Goal: Navigation & Orientation: Find specific page/section

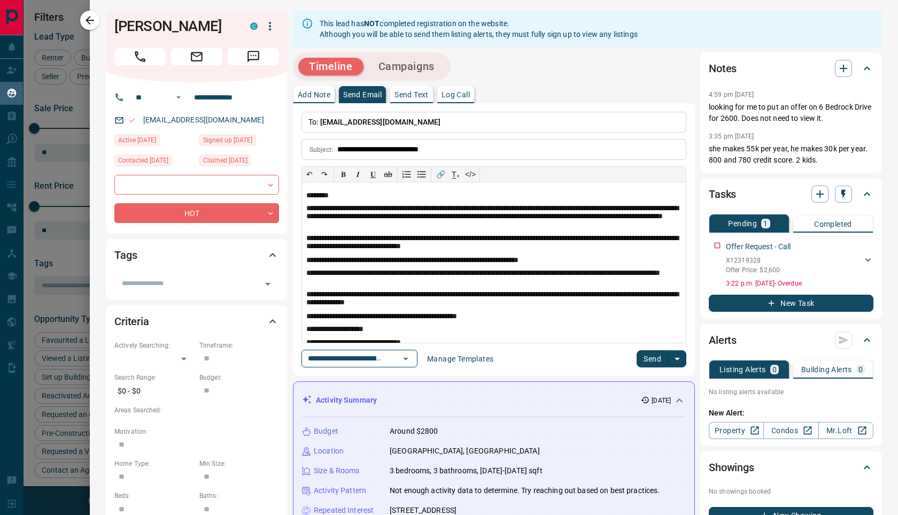
scroll to position [82, 0]
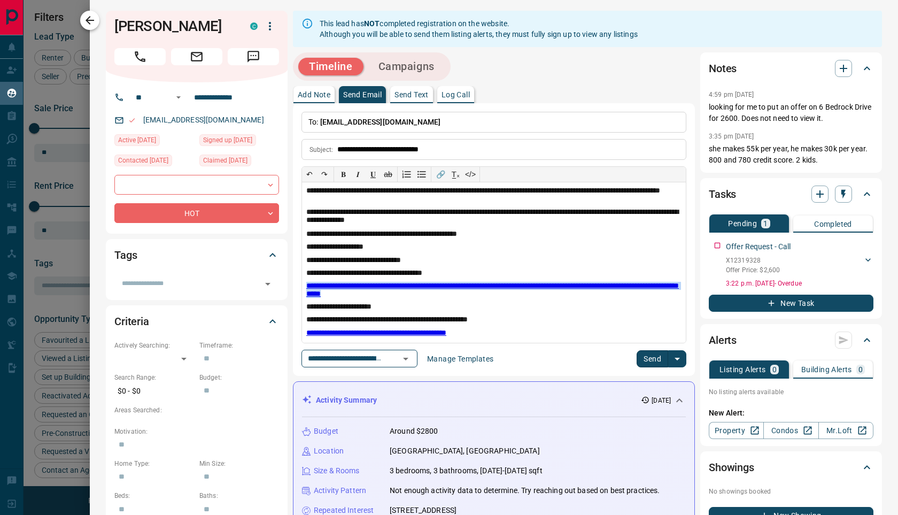
click at [88, 21] on icon "button" at bounding box center [89, 20] width 13 height 13
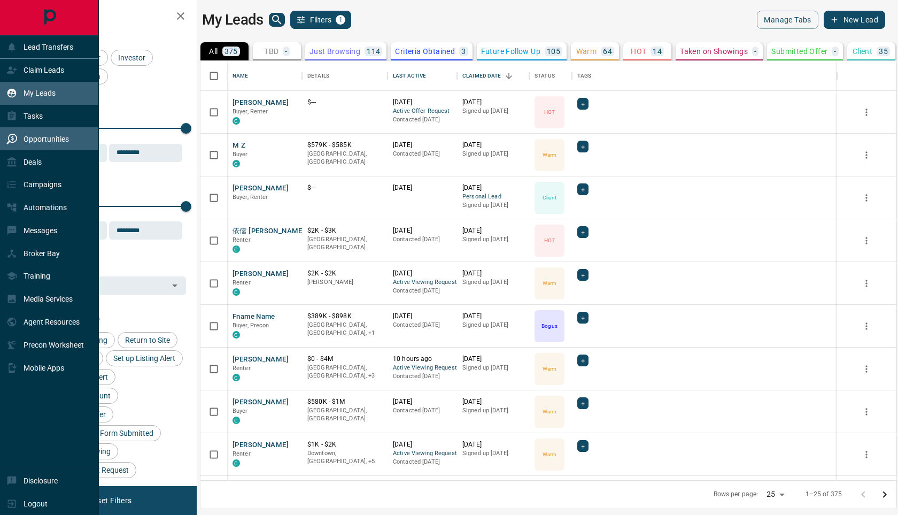
click at [38, 140] on p "Opportunities" at bounding box center [46, 139] width 45 height 9
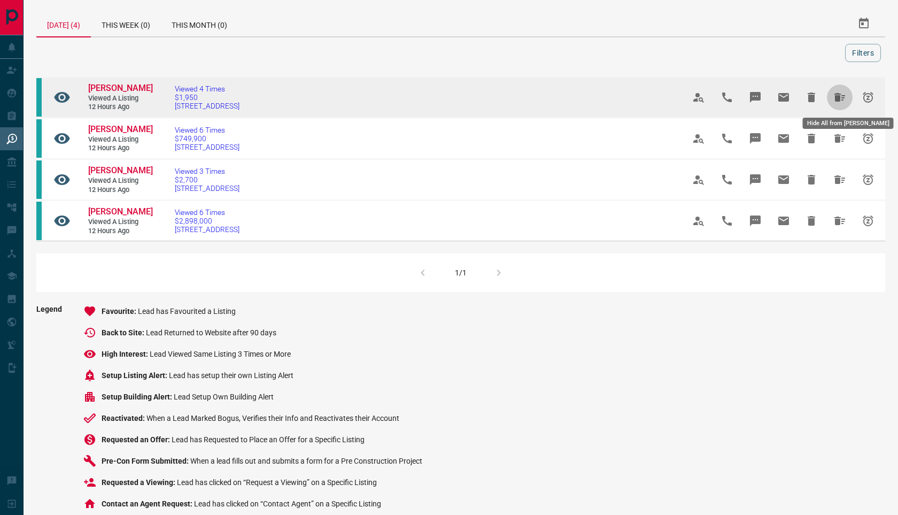
click at [843, 98] on icon "Hide All from Pelin Arslan" at bounding box center [839, 97] width 11 height 9
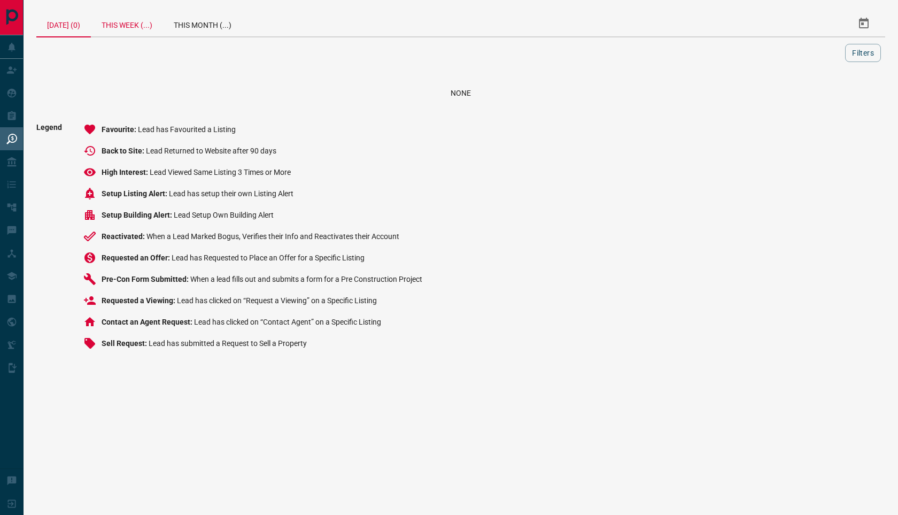
click at [143, 27] on div "This Week (...)" at bounding box center [127, 24] width 72 height 26
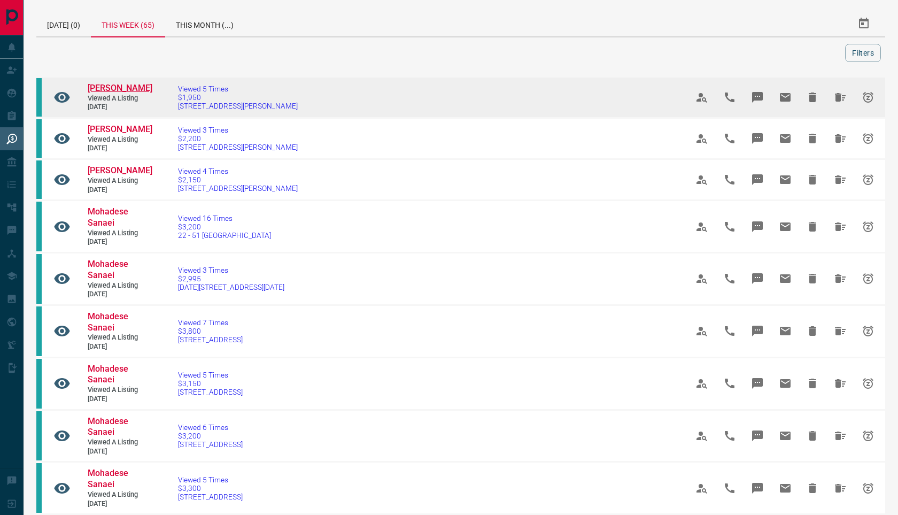
click at [115, 85] on span "[PERSON_NAME]" at bounding box center [120, 88] width 65 height 10
click at [841, 93] on icon "Hide All from Katie Cheung" at bounding box center [840, 97] width 13 height 13
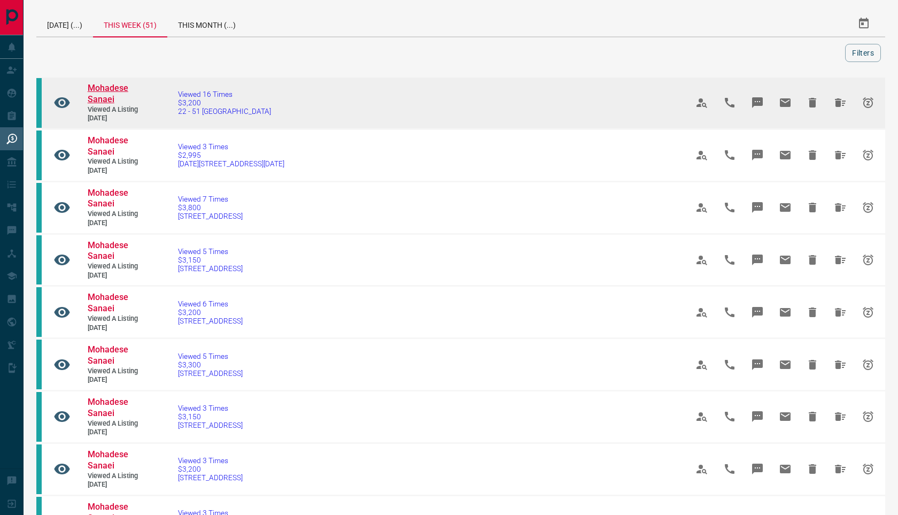
click at [102, 94] on span "Mohadese Sanaei" at bounding box center [108, 93] width 41 height 21
click at [181, 99] on span "$3,200" at bounding box center [224, 102] width 93 height 9
click at [847, 103] on button "Hide All from Mohadese Sanaei" at bounding box center [840, 103] width 26 height 26
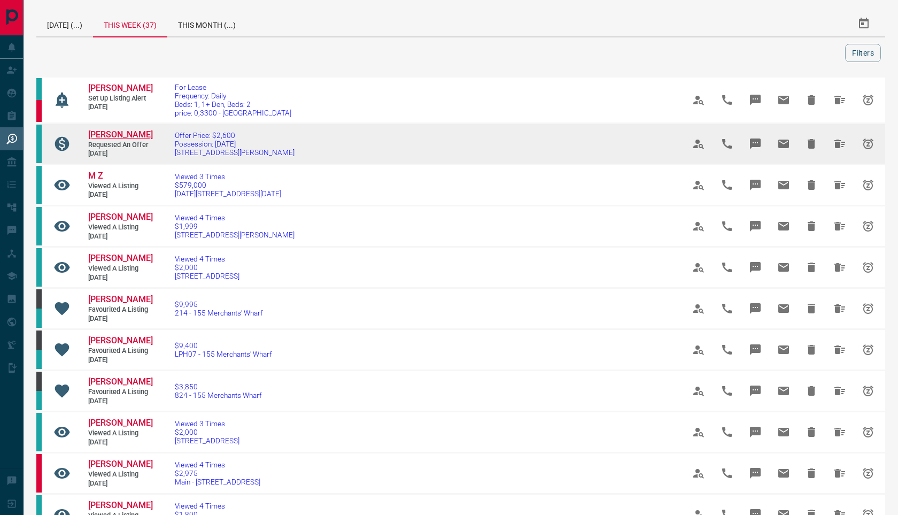
click at [111, 136] on span "[PERSON_NAME]" at bounding box center [120, 134] width 65 height 10
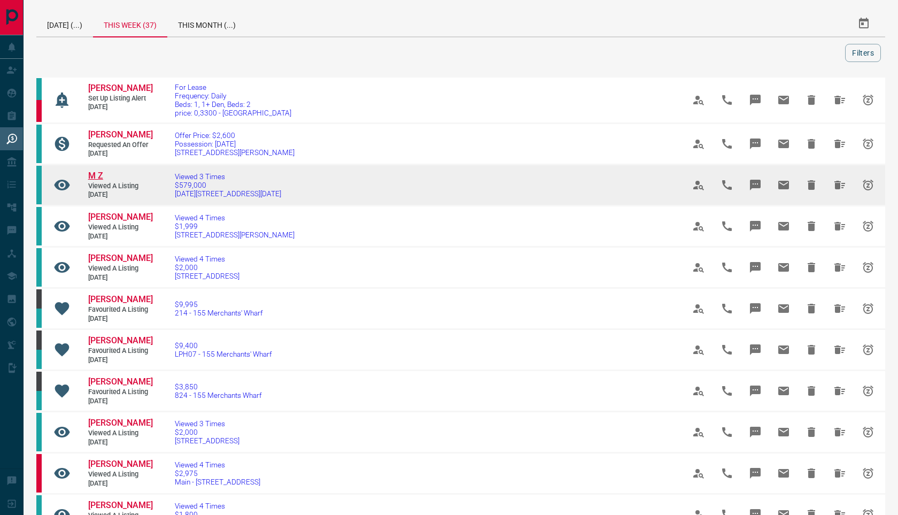
click at [97, 173] on span "M Z" at bounding box center [95, 176] width 15 height 10
click at [840, 184] on icon "Hide All from M Z" at bounding box center [839, 185] width 13 height 13
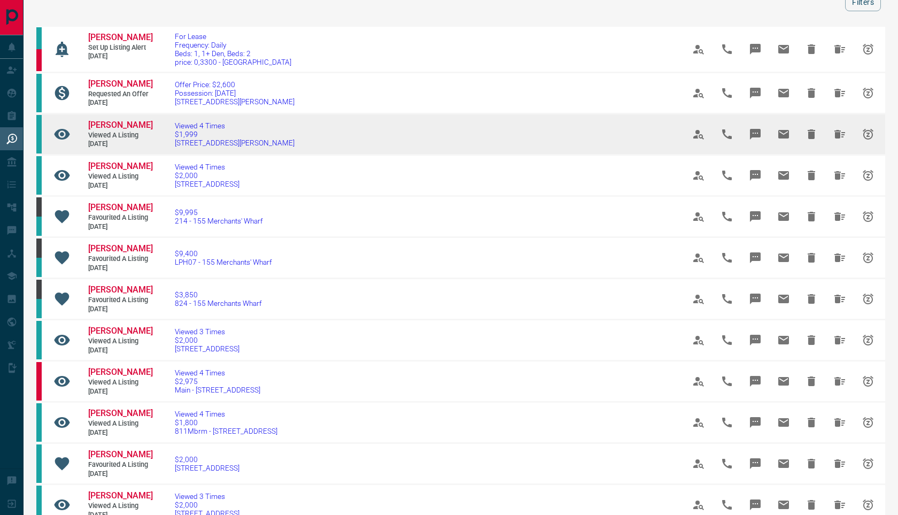
scroll to position [89, 0]
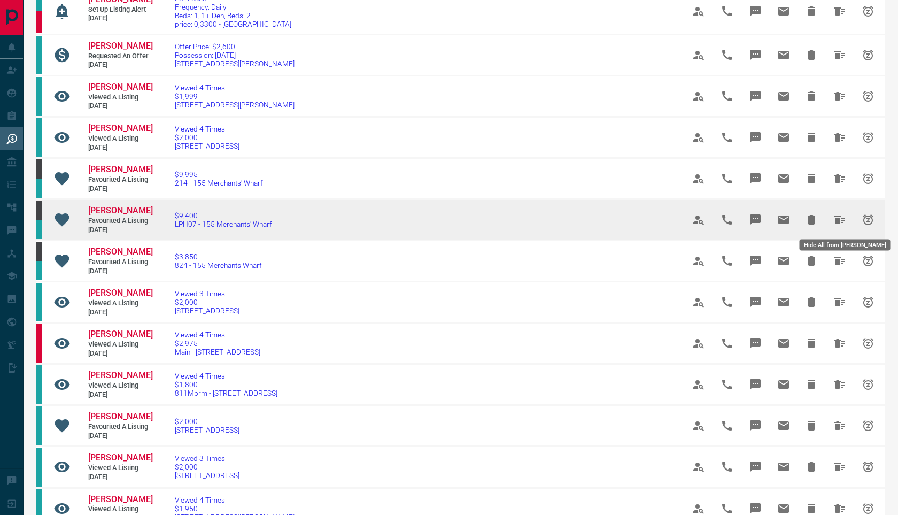
click at [840, 216] on icon "Hide All from Kendall Joudrie" at bounding box center [839, 219] width 13 height 13
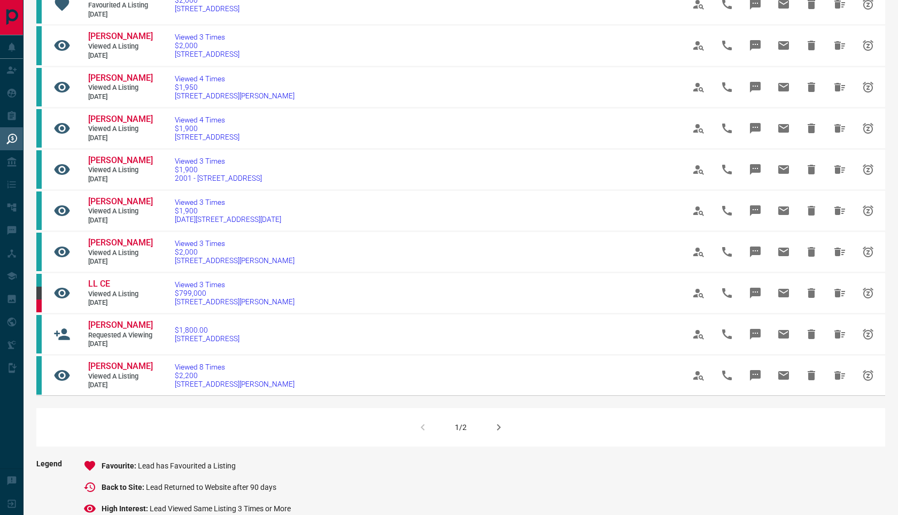
scroll to position [581, 0]
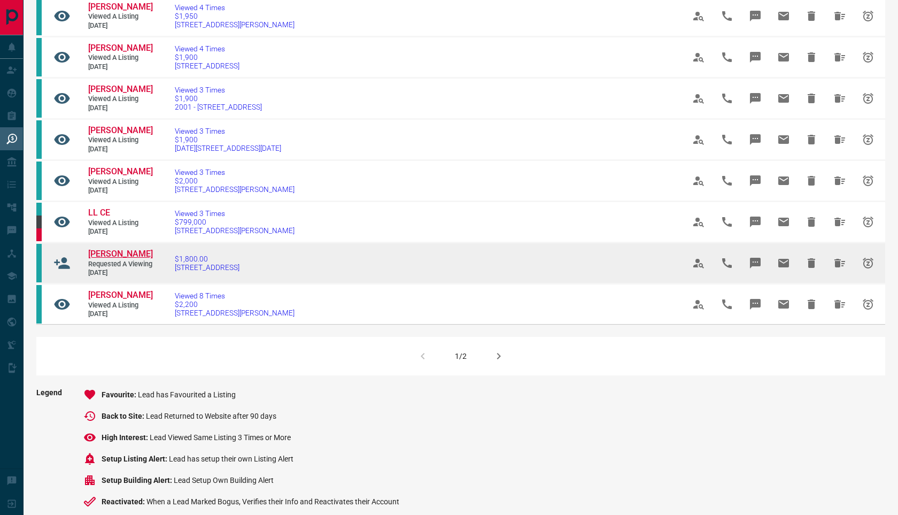
click at [127, 259] on span "[PERSON_NAME]" at bounding box center [120, 254] width 65 height 10
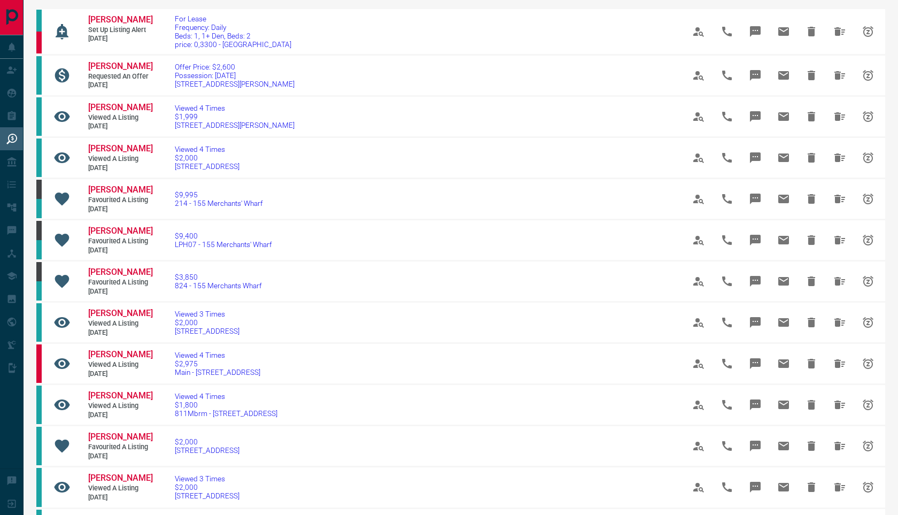
scroll to position [0, 0]
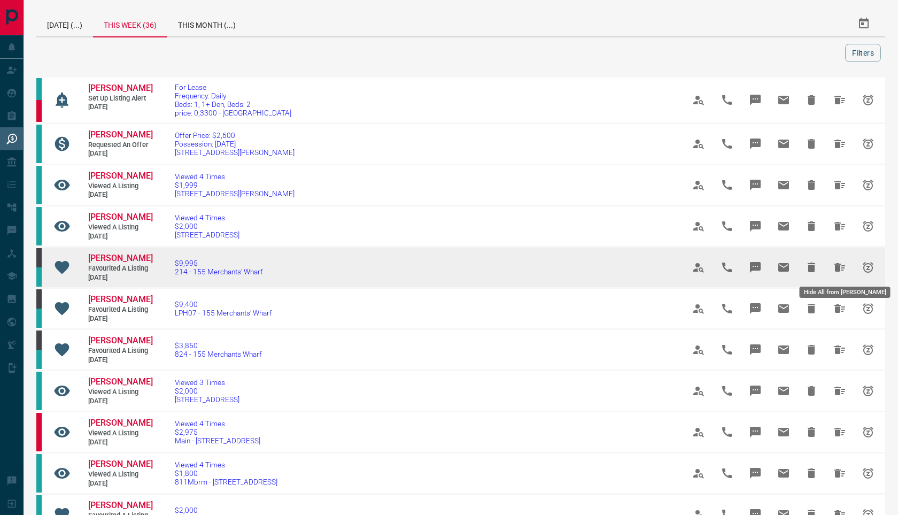
click at [841, 269] on icon "Hide All from Kendall Joudrie" at bounding box center [839, 267] width 11 height 9
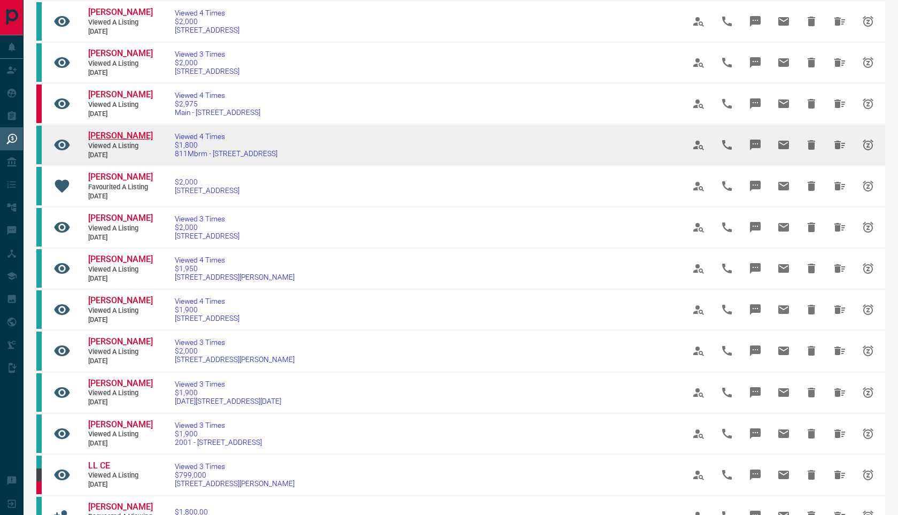
scroll to position [275, 0]
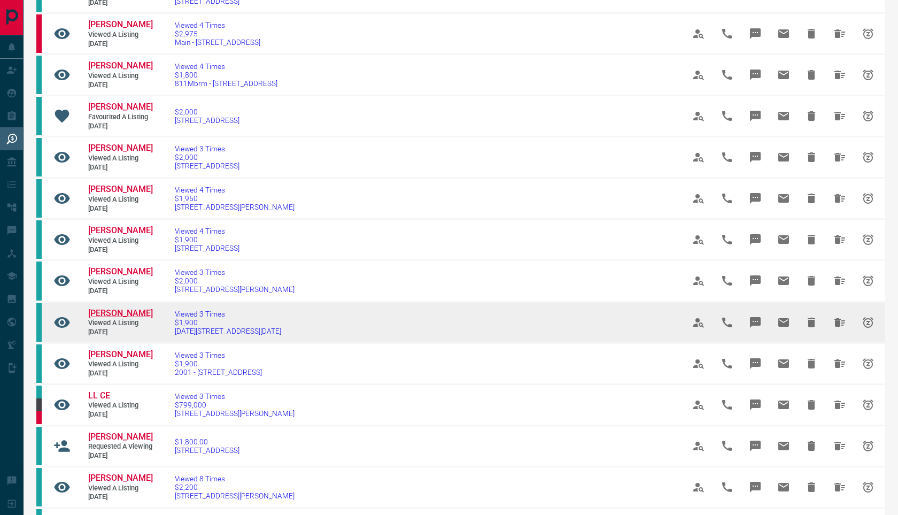
click at [118, 318] on span "[PERSON_NAME]" at bounding box center [120, 313] width 65 height 10
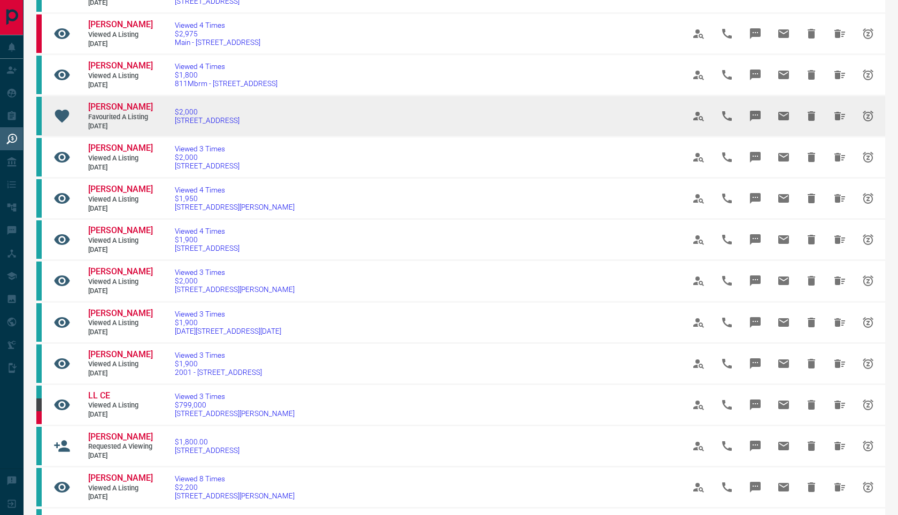
scroll to position [0, 0]
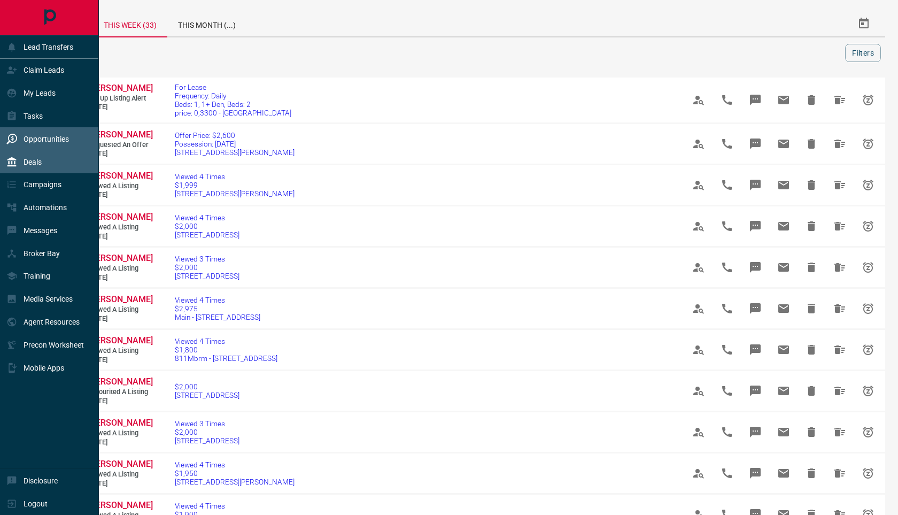
click at [20, 161] on div "Deals" at bounding box center [23, 162] width 35 height 18
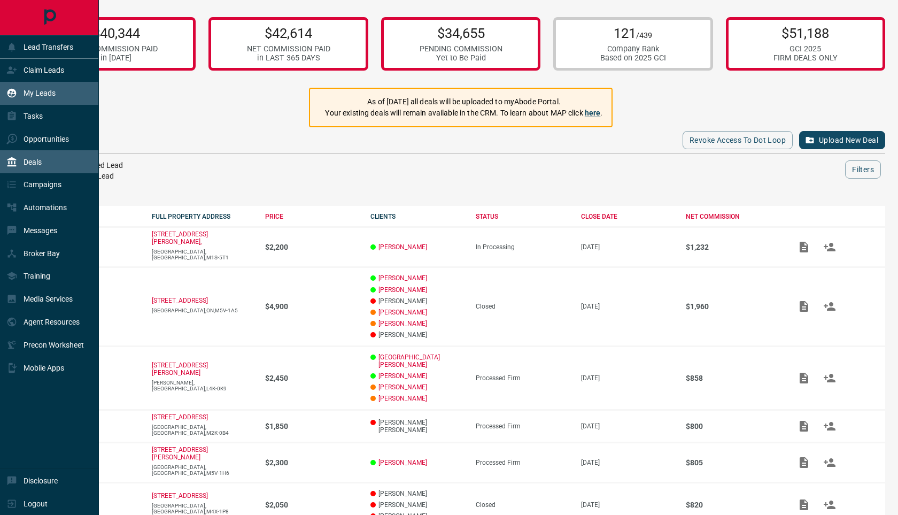
click at [33, 89] on p "My Leads" at bounding box center [40, 93] width 32 height 9
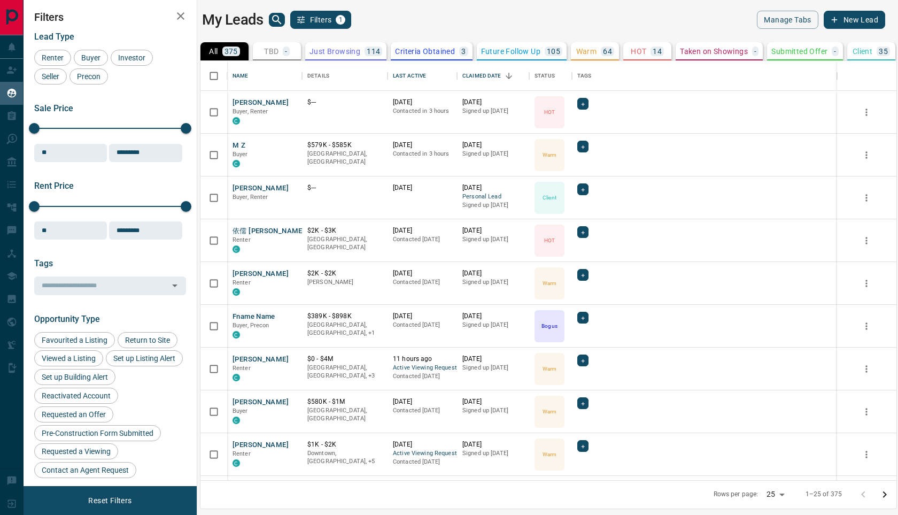
scroll to position [419, 696]
click at [280, 20] on icon "search button" at bounding box center [276, 19] width 13 height 13
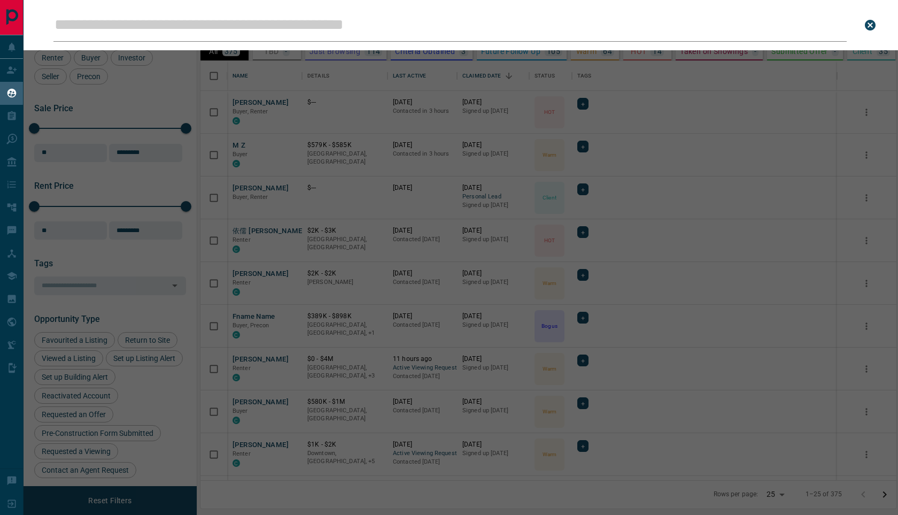
click at [279, 25] on input "Leads Search Bar" at bounding box center [449, 25] width 793 height 33
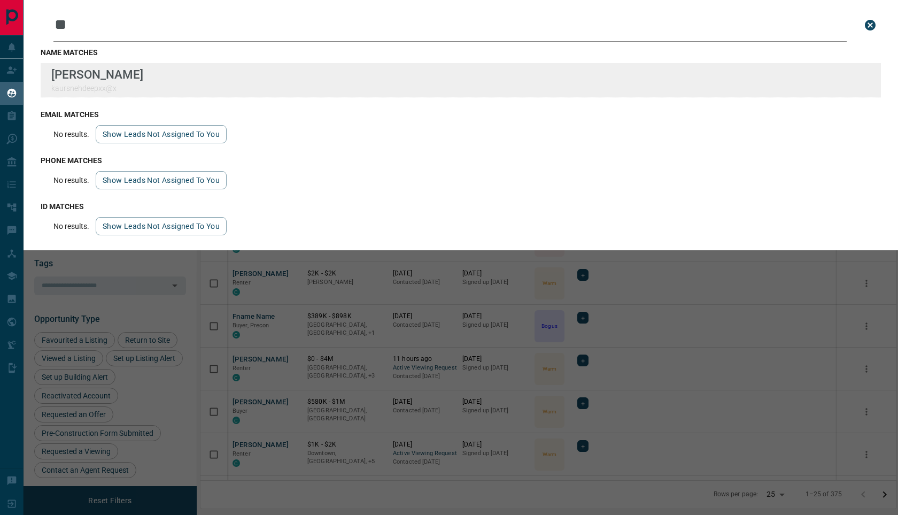
type input "**"
click at [0, 0] on div "Lead Transfers Claim Leads My Leads Tasks Opportunities Deals Campaigns Automat…" at bounding box center [449, 250] width 898 height 501
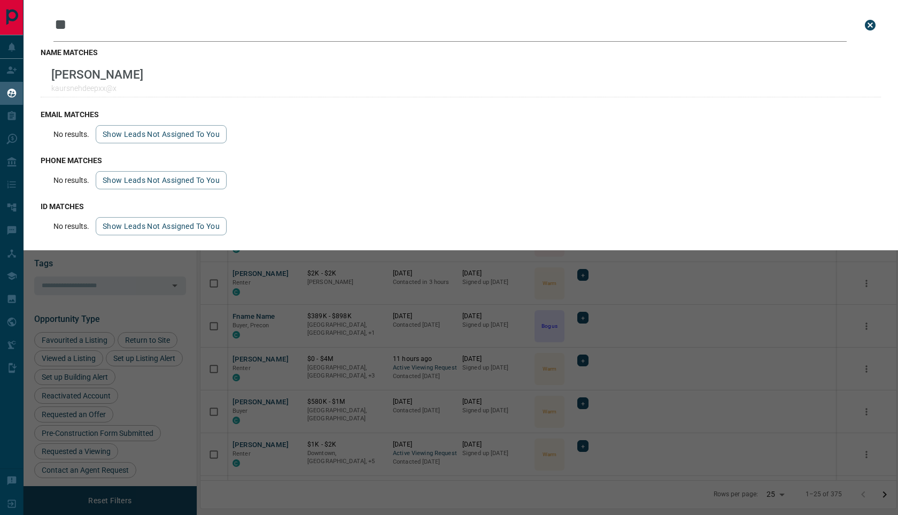
click at [862, 26] on button "close search bar" at bounding box center [870, 24] width 21 height 21
